Goal: Information Seeking & Learning: Learn about a topic

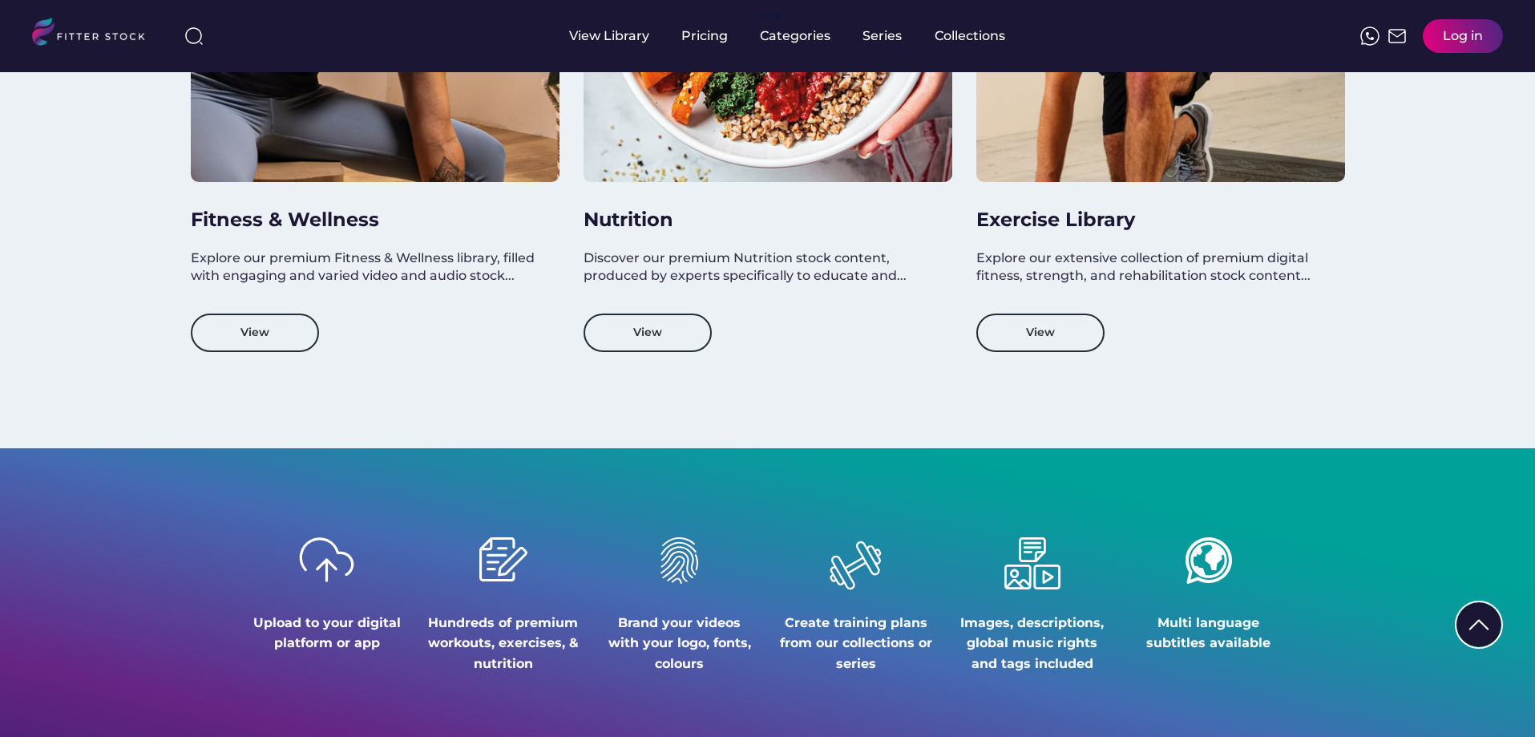
scroll to position [1363, 0]
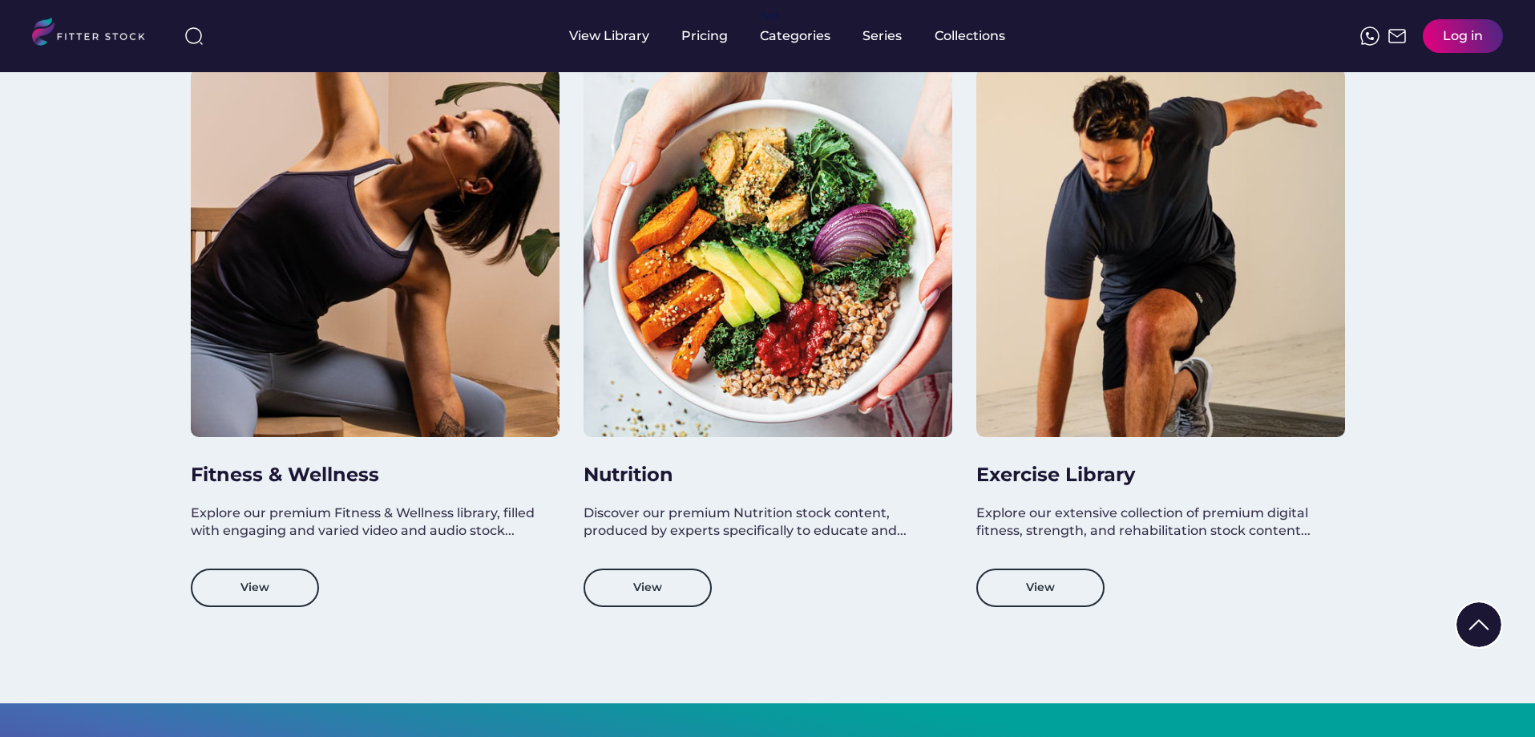
click at [321, 476] on h3 "Fitness & Wellness" at bounding box center [367, 474] width 353 height 27
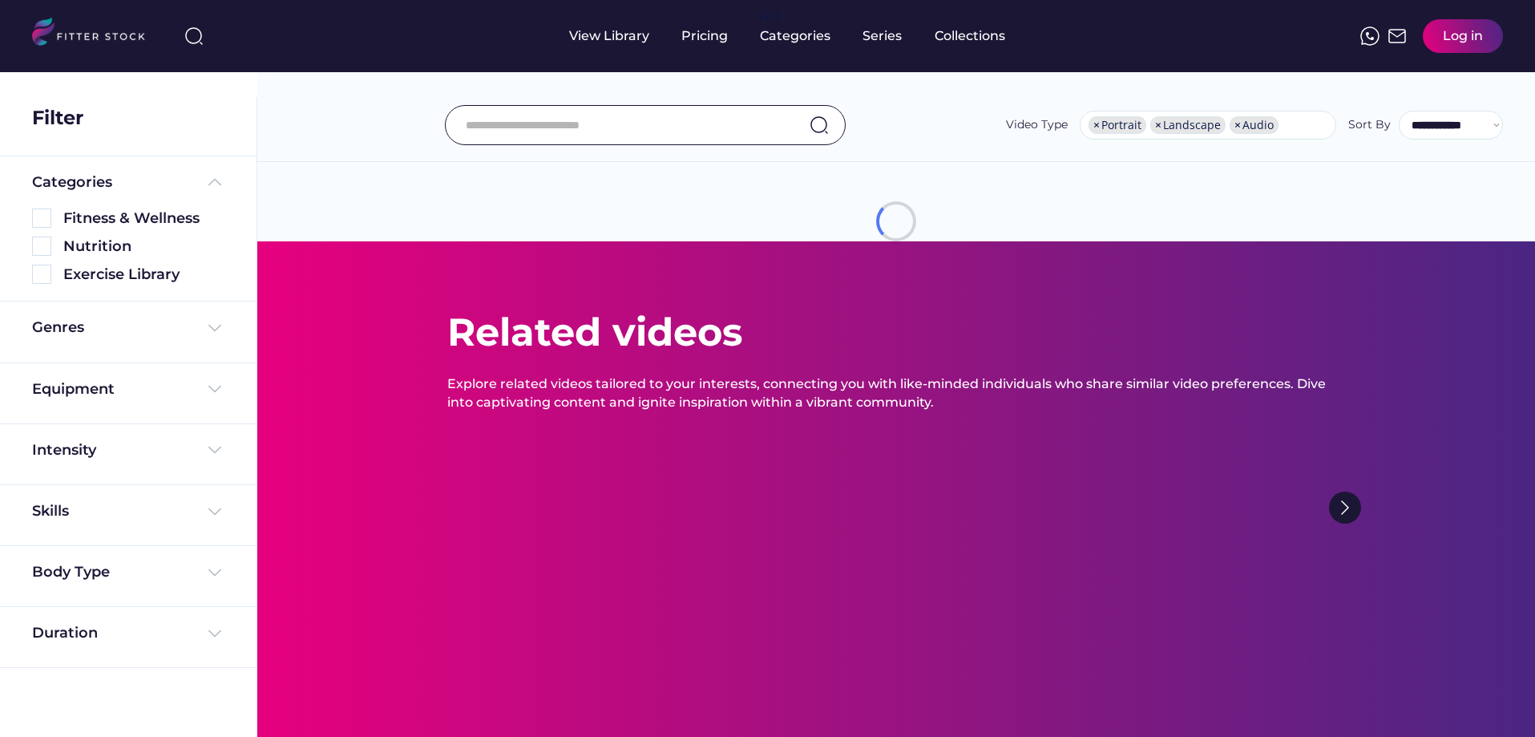
select select "**********"
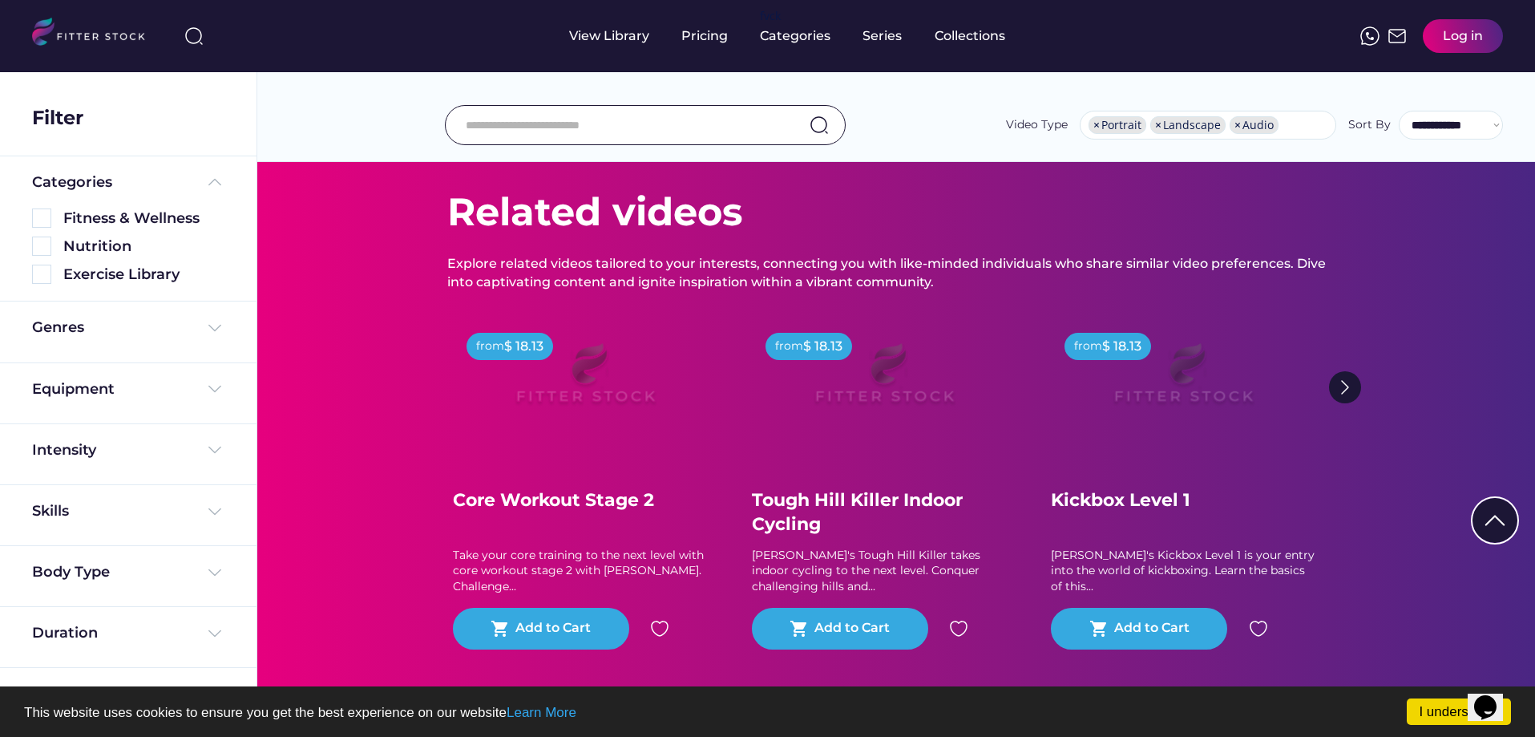
click at [607, 505] on div "Core Workout Stage 2" at bounding box center [585, 500] width 265 height 25
click at [618, 500] on div "Core Workout Stage 2" at bounding box center [585, 500] width 265 height 25
click at [602, 558] on div "Take your core training to the next level with core workout stage 2 with [PERSO…" at bounding box center [585, 571] width 265 height 47
click at [595, 496] on div "Core Workout Stage 2" at bounding box center [585, 500] width 265 height 25
click at [617, 501] on div "Core Workout Stage 2" at bounding box center [585, 500] width 265 height 25
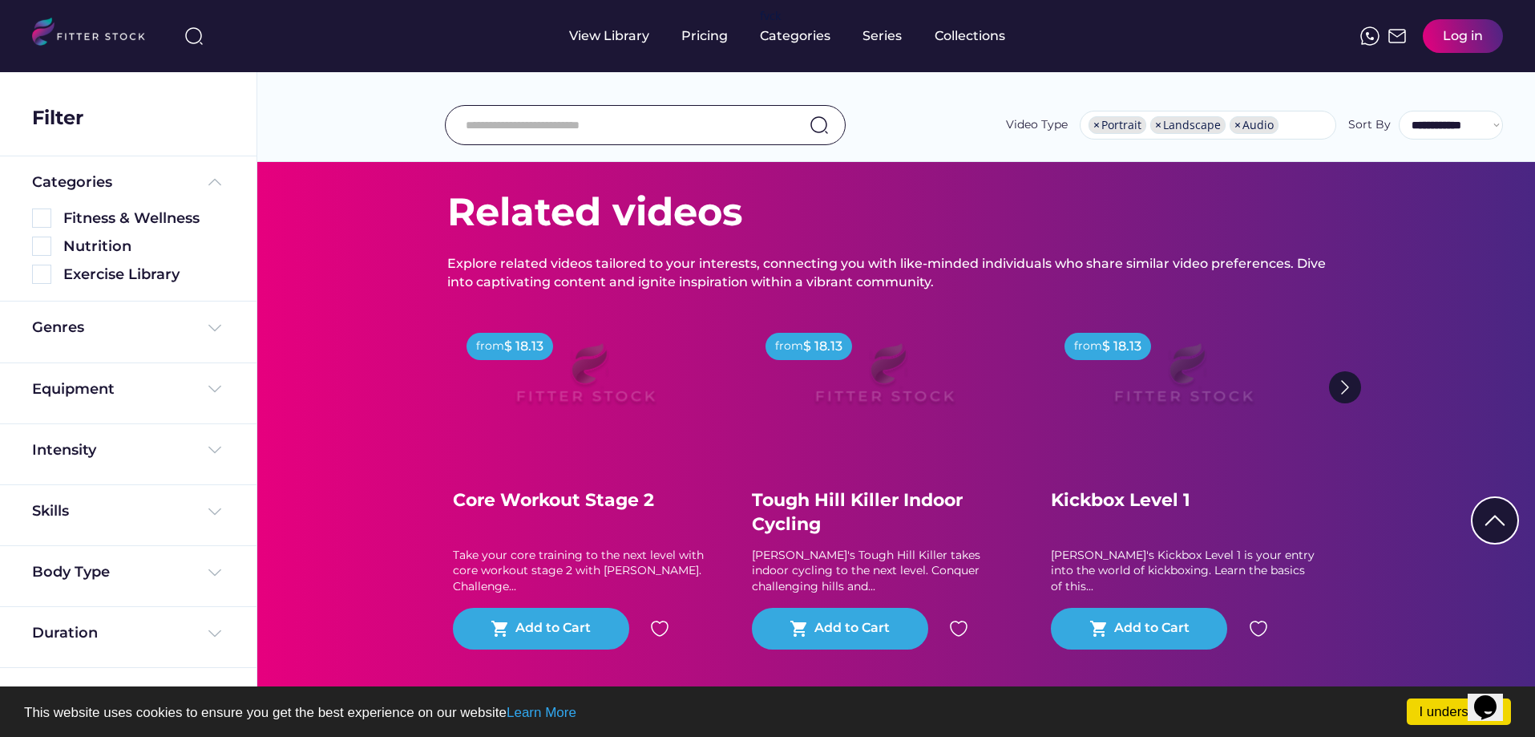
click at [545, 500] on div "Core Workout Stage 2" at bounding box center [585, 500] width 265 height 25
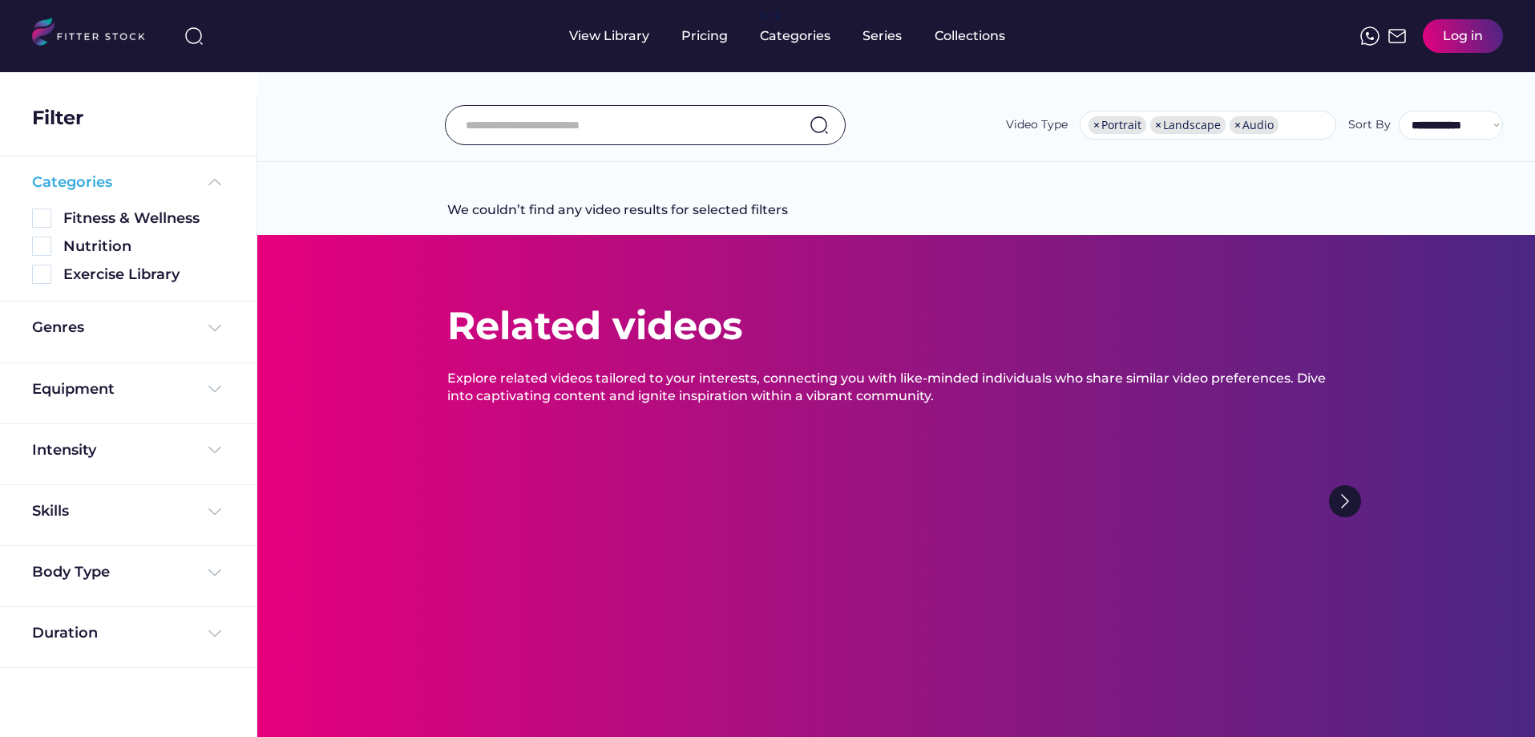
select select "**********"
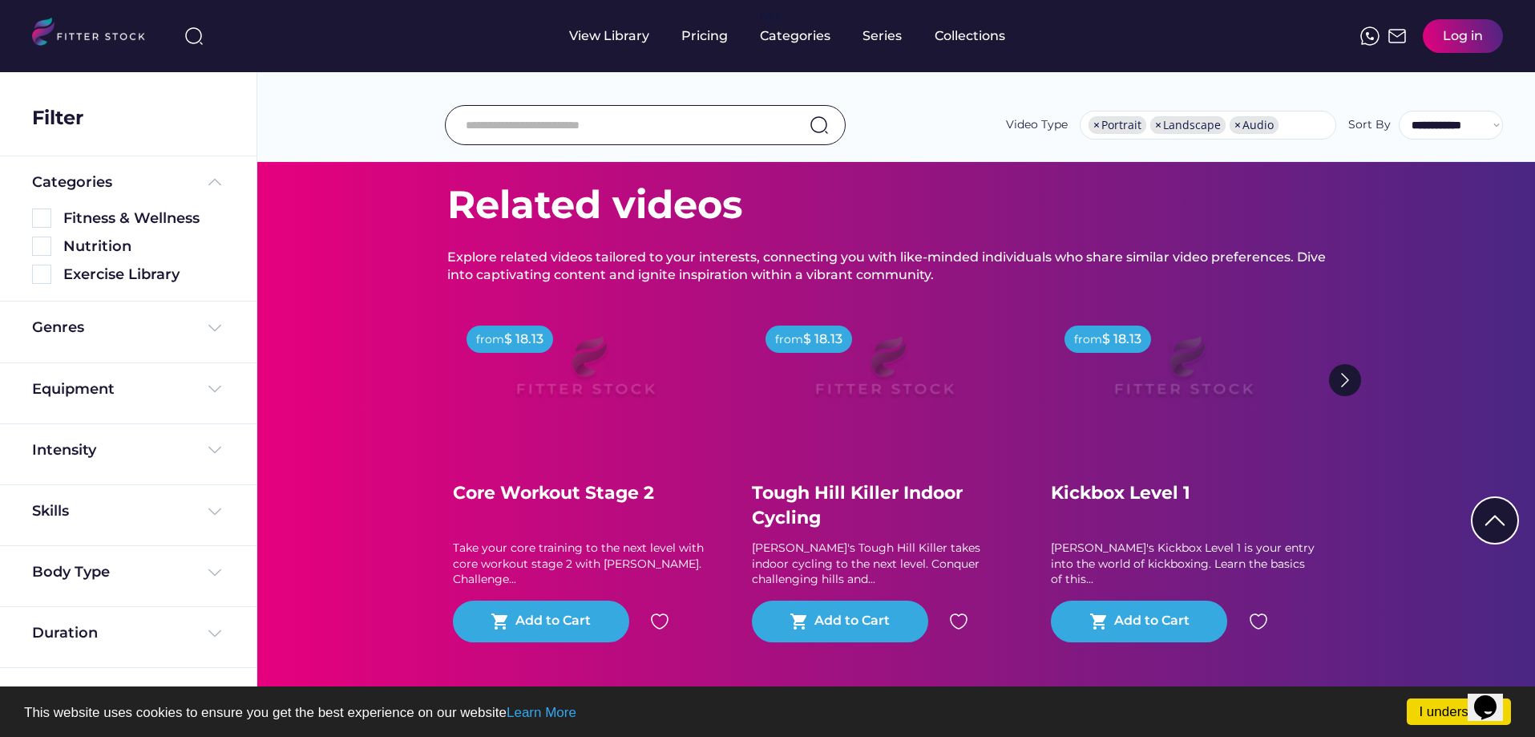
scroll to position [160, 0]
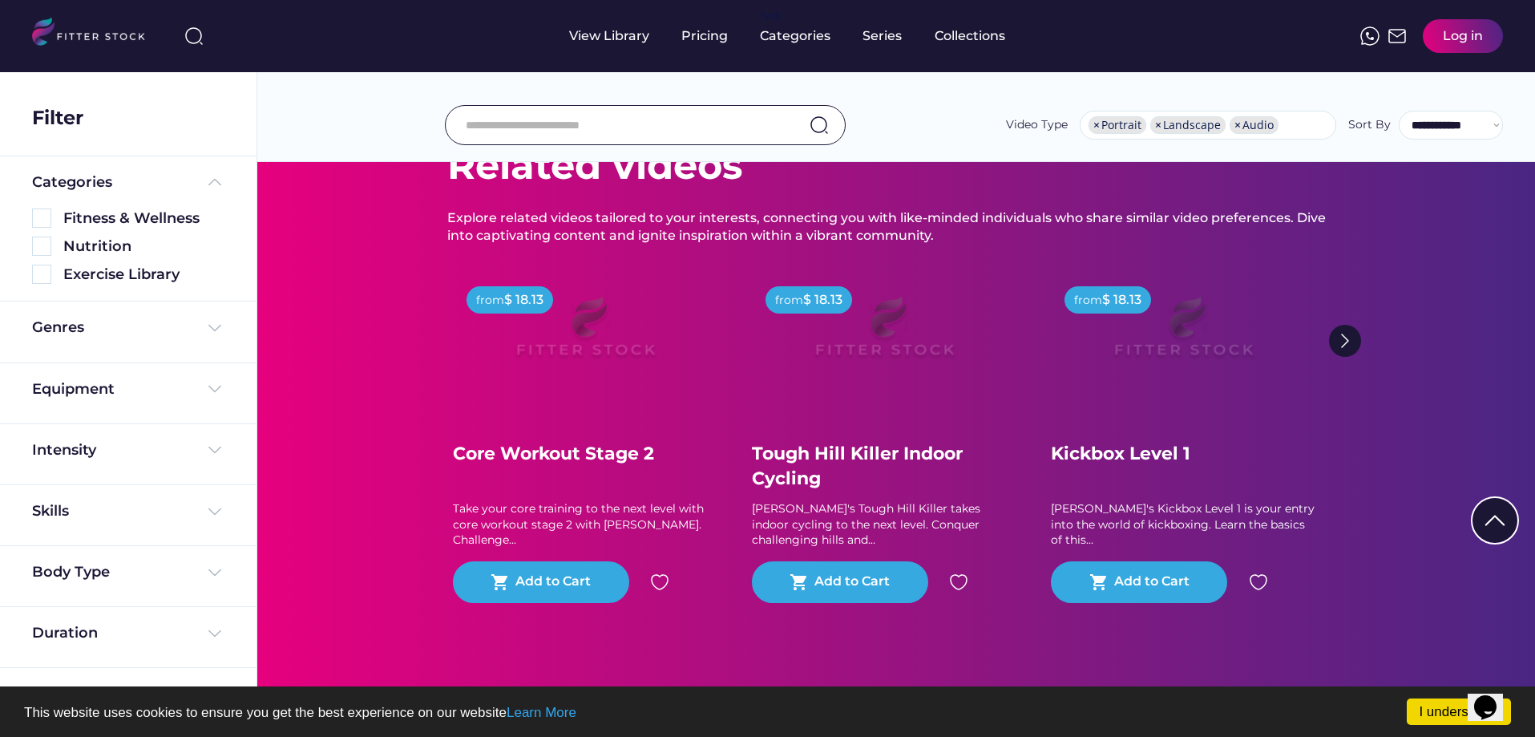
click at [560, 452] on div "Core Workout Stage 2" at bounding box center [585, 454] width 265 height 25
click at [624, 451] on div "Core Workout Stage 2" at bounding box center [585, 454] width 265 height 25
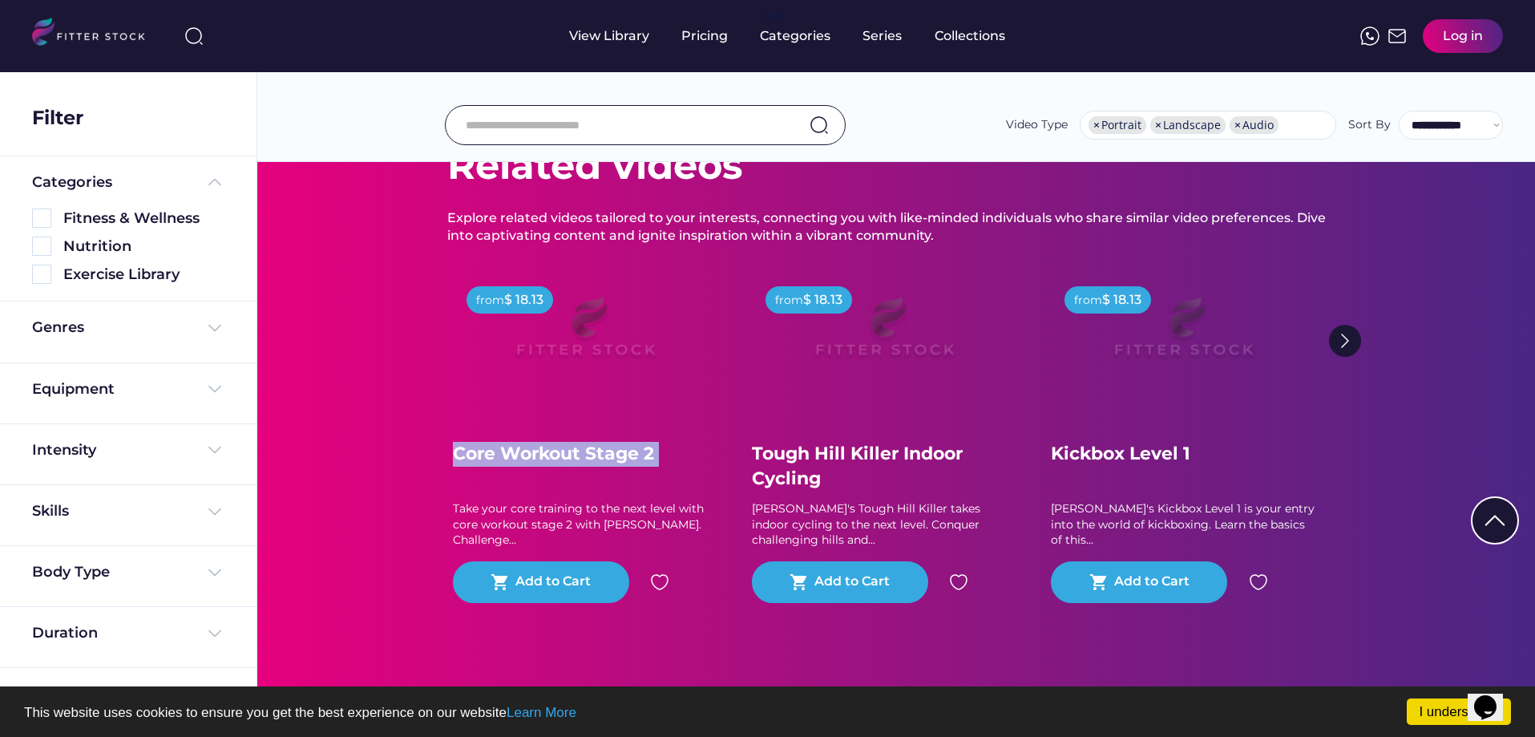
click at [685, 451] on div "Core Workout Stage 2" at bounding box center [585, 454] width 265 height 25
click at [606, 317] on img at bounding box center [585, 334] width 205 height 115
click at [593, 452] on div "Core Workout Stage 2" at bounding box center [585, 454] width 265 height 25
click at [586, 511] on div "Take your core training to the next level with core workout stage 2 with [PERSO…" at bounding box center [585, 524] width 265 height 47
click at [606, 454] on div "Core Workout Stage 2" at bounding box center [585, 454] width 265 height 25
